Goal: Task Accomplishment & Management: Manage account settings

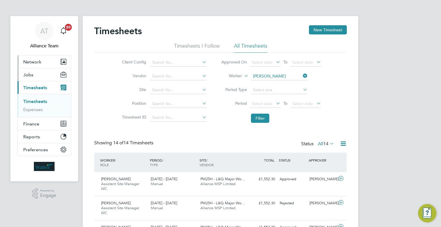
click at [43, 68] on ul "Network Team Members Businesses Sites Workers Contacts Jobs Positions Vacancies…" at bounding box center [44, 105] width 54 height 101
click at [42, 72] on button "Jobs" at bounding box center [44, 74] width 53 height 13
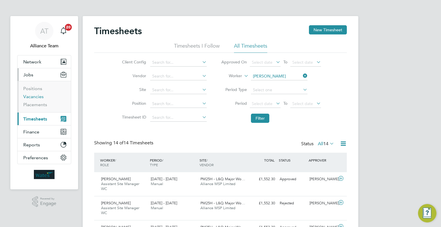
click at [30, 99] on li "Vacancies" at bounding box center [44, 98] width 43 height 8
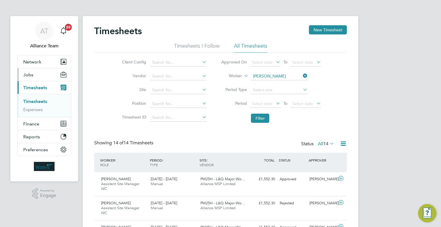
click at [32, 77] on span "Jobs" at bounding box center [28, 74] width 10 height 5
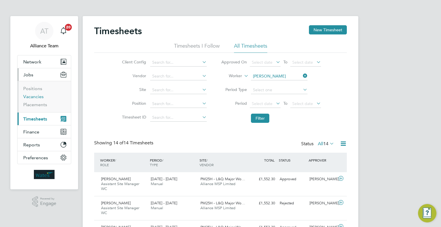
click at [31, 95] on link "Vacancies" at bounding box center [33, 96] width 20 height 5
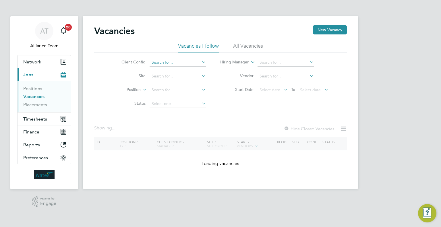
click at [186, 63] on input at bounding box center [178, 63] width 57 height 8
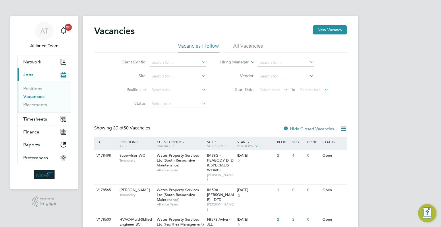
click at [194, 117] on li "Wates Property Services Ltd (Facilities Management)" at bounding box center [207, 117] width 117 height 8
type input "Wates Property Services Ltd (Facilities Management)"
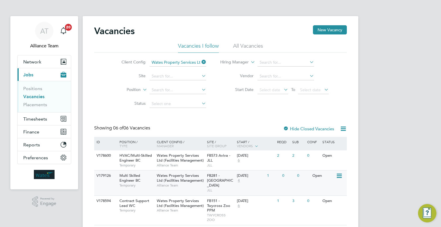
click at [218, 190] on div "FB281 - JLL North JLL" at bounding box center [221, 183] width 30 height 25
click at [172, 199] on span "Wates Property Services Ltd (Facilities Management)" at bounding box center [180, 204] width 47 height 10
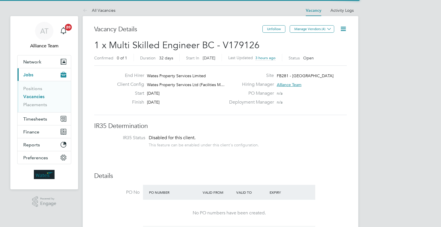
scroll to position [10, 90]
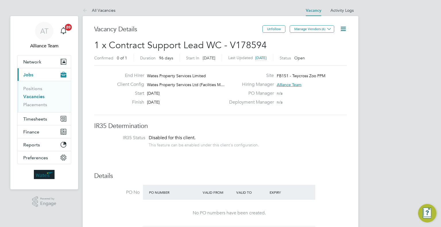
click at [340, 32] on icon at bounding box center [343, 28] width 7 height 7
click at [327, 61] on li "Followers" at bounding box center [329, 62] width 33 height 8
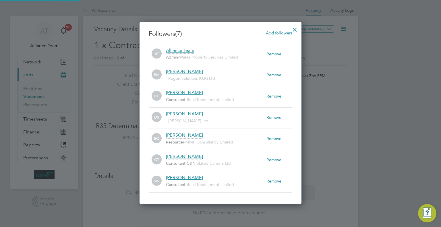
scroll to position [3, 3]
click at [273, 34] on span "Add followers" at bounding box center [279, 32] width 26 height 5
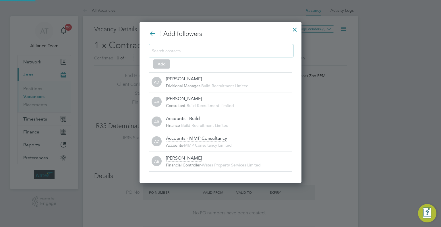
click at [239, 46] on div at bounding box center [221, 51] width 145 height 14
click at [239, 52] on input at bounding box center [216, 50] width 129 height 7
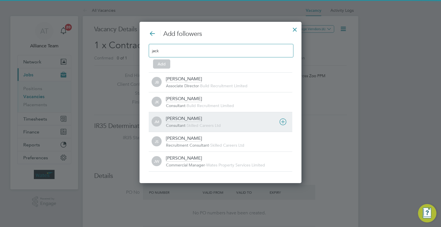
type input "jack"
drag, startPoint x: 190, startPoint y: 120, endPoint x: 192, endPoint y: 87, distance: 33.6
click at [190, 120] on div "[PERSON_NAME]" at bounding box center [184, 119] width 36 height 6
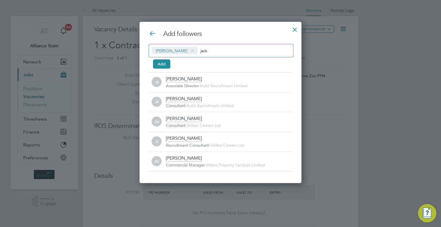
click at [223, 53] on div "[PERSON_NAME] jack" at bounding box center [221, 51] width 145 height 14
type input "j"
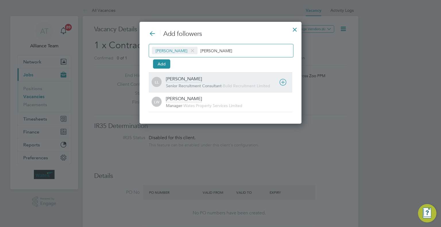
type input "[PERSON_NAME]"
click at [209, 80] on div "[PERSON_NAME] Senior Recruitment Consultant - Build Recruitment Limited" at bounding box center [229, 82] width 126 height 13
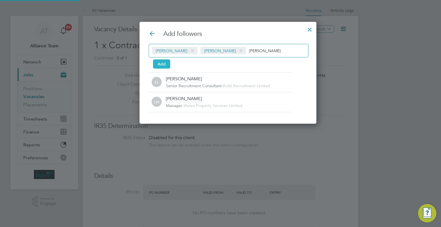
click at [167, 66] on button "Add" at bounding box center [161, 63] width 17 height 9
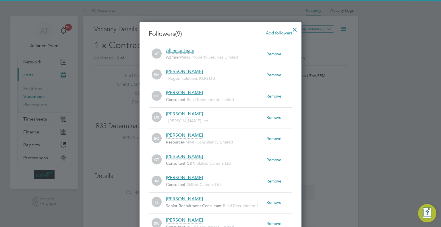
click at [295, 30] on div at bounding box center [295, 28] width 10 height 10
